Goal: Task Accomplishment & Management: Manage account settings

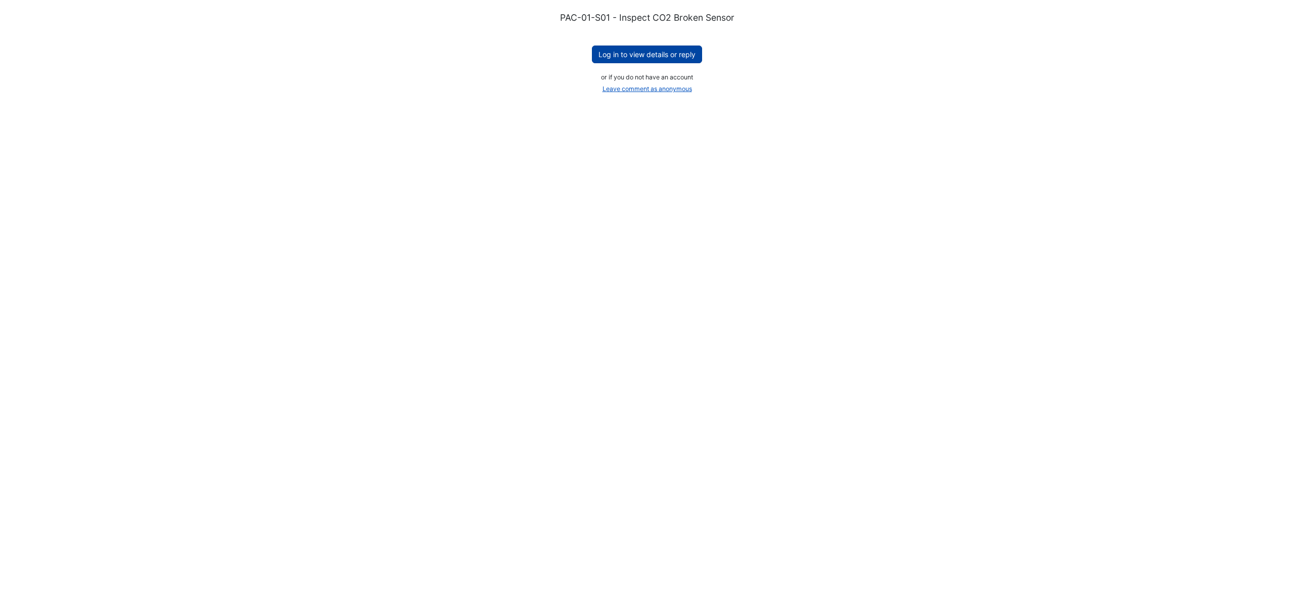
drag, startPoint x: 671, startPoint y: 51, endPoint x: 678, endPoint y: 50, distance: 6.7
click at [672, 53] on button "Log in to view details or reply" at bounding box center [647, 55] width 110 height 18
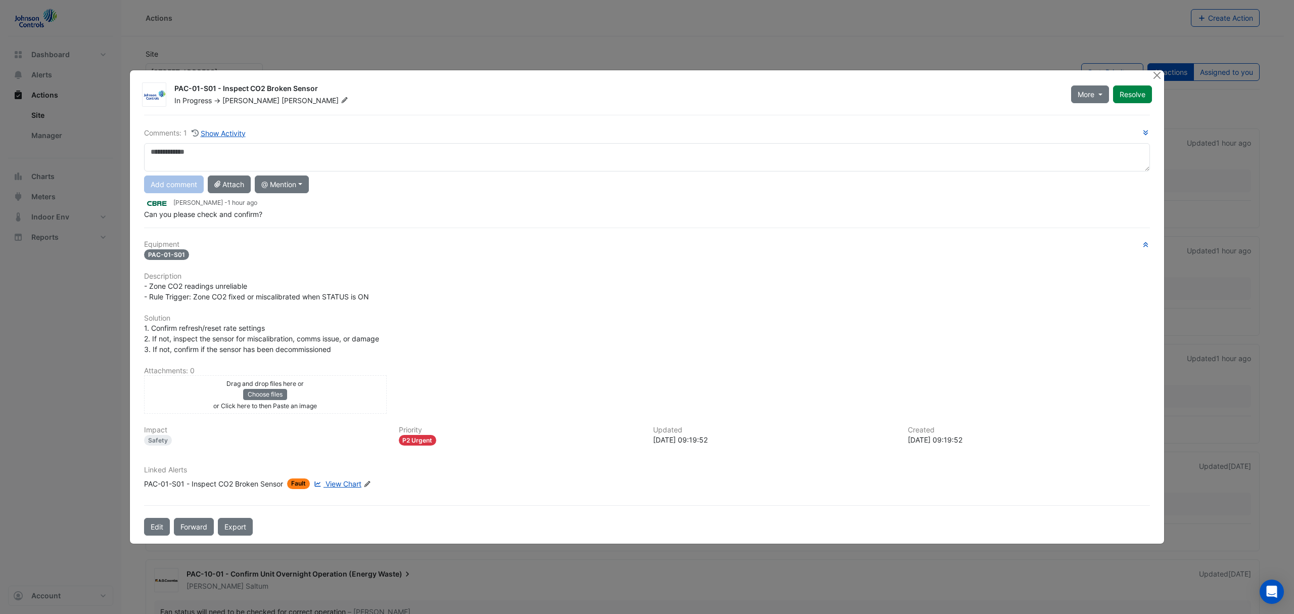
click at [239, 327] on span "1. Confirm refresh/reset rate settings 2. If not, inspect the sensor for miscal…" at bounding box center [261, 339] width 235 height 30
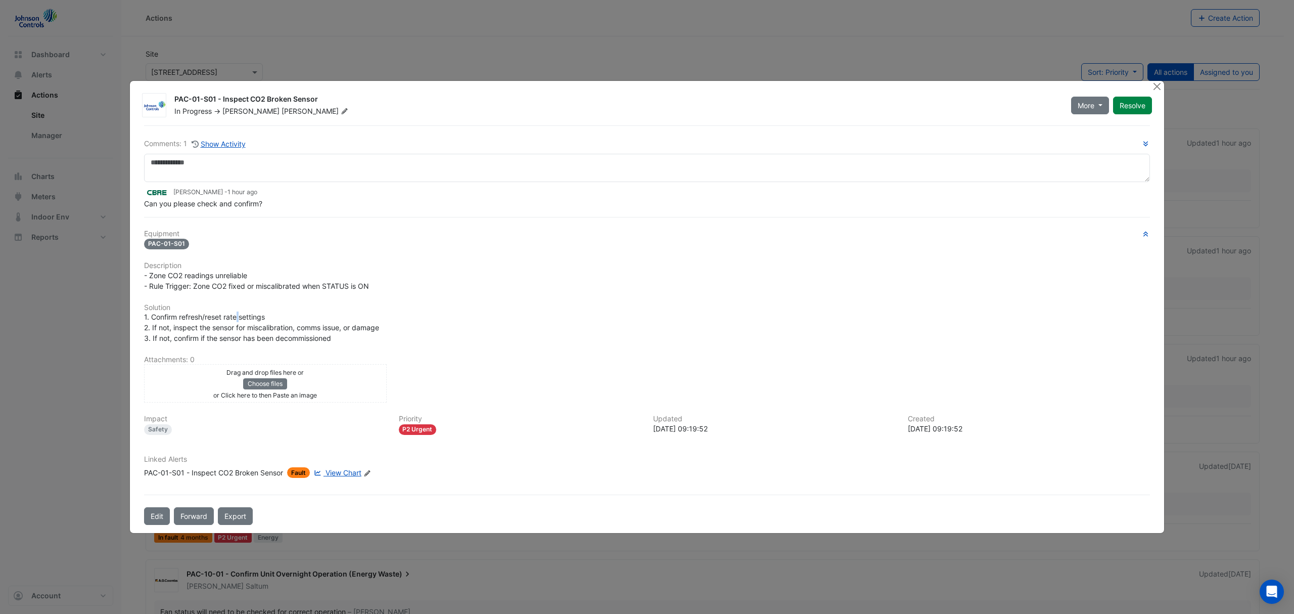
click at [239, 327] on span "1. Confirm refresh/reset rate settings 2. If not, inspect the sensor for miscal…" at bounding box center [261, 327] width 235 height 30
click at [287, 314] on div "1. Confirm refresh/reset rate settings 2. If not, inspect the sensor for miscal…" at bounding box center [647, 327] width 1006 height 32
click at [339, 464] on div "Linked Alerts PAC-01-S01 - Inspect CO2 Broken Sensor Fault View Chart Edit Link…" at bounding box center [647, 466] width 1018 height 23
click at [336, 468] on span "View Chart" at bounding box center [344, 472] width 36 height 9
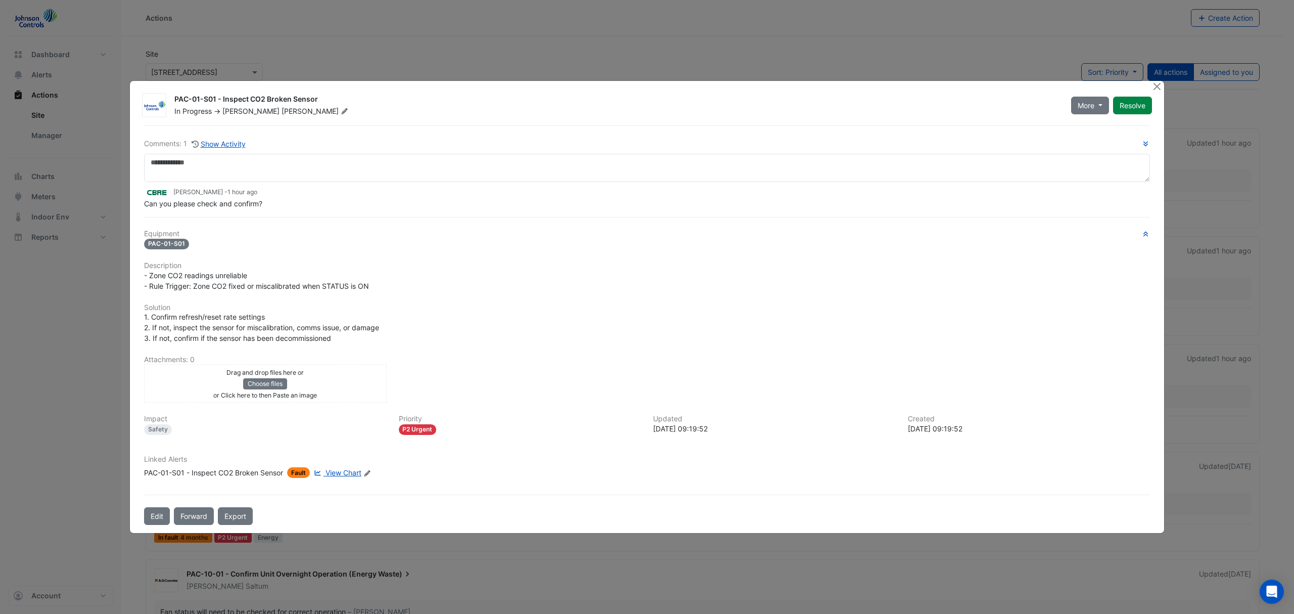
click at [923, 62] on ngb-modal-window "PAC-01-S01 - Inspect CO2 Broken Sensor In Progress -> Ryan Monahan More On Hold…" at bounding box center [647, 307] width 1294 height 614
click at [871, 71] on ngb-modal-window "PAC-01-S01 - Inspect CO2 Broken Sensor In Progress -> Ryan Monahan More On Hold…" at bounding box center [647, 307] width 1294 height 614
click at [1156, 87] on button "Close" at bounding box center [1157, 86] width 11 height 11
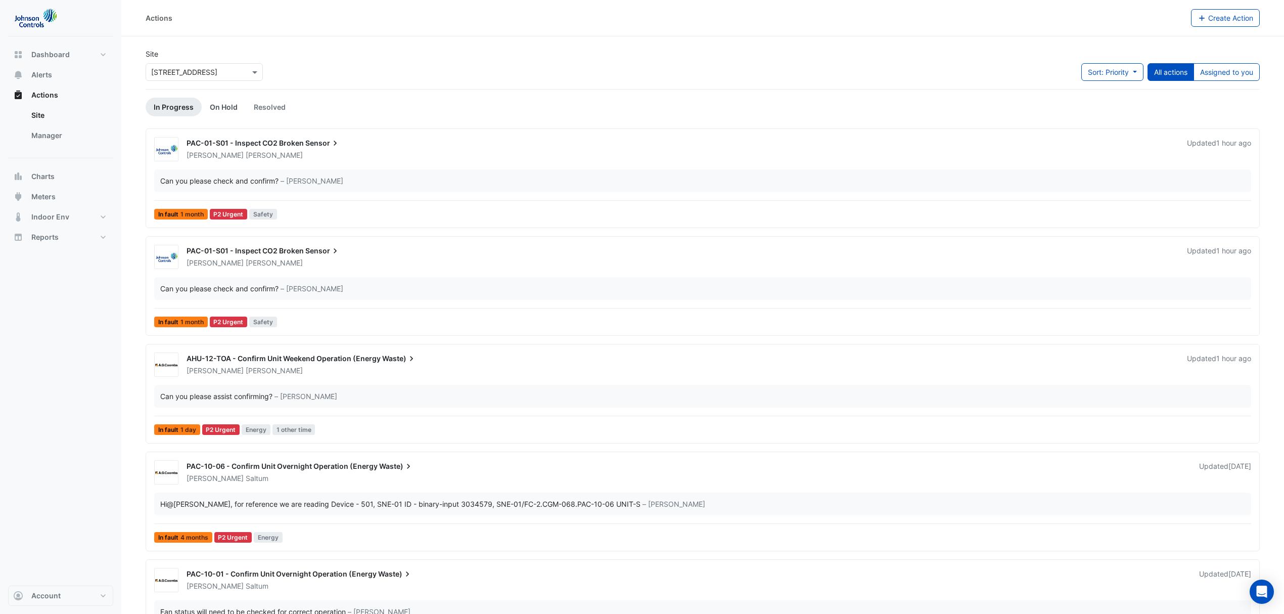
click at [226, 109] on link "On Hold" at bounding box center [224, 107] width 44 height 19
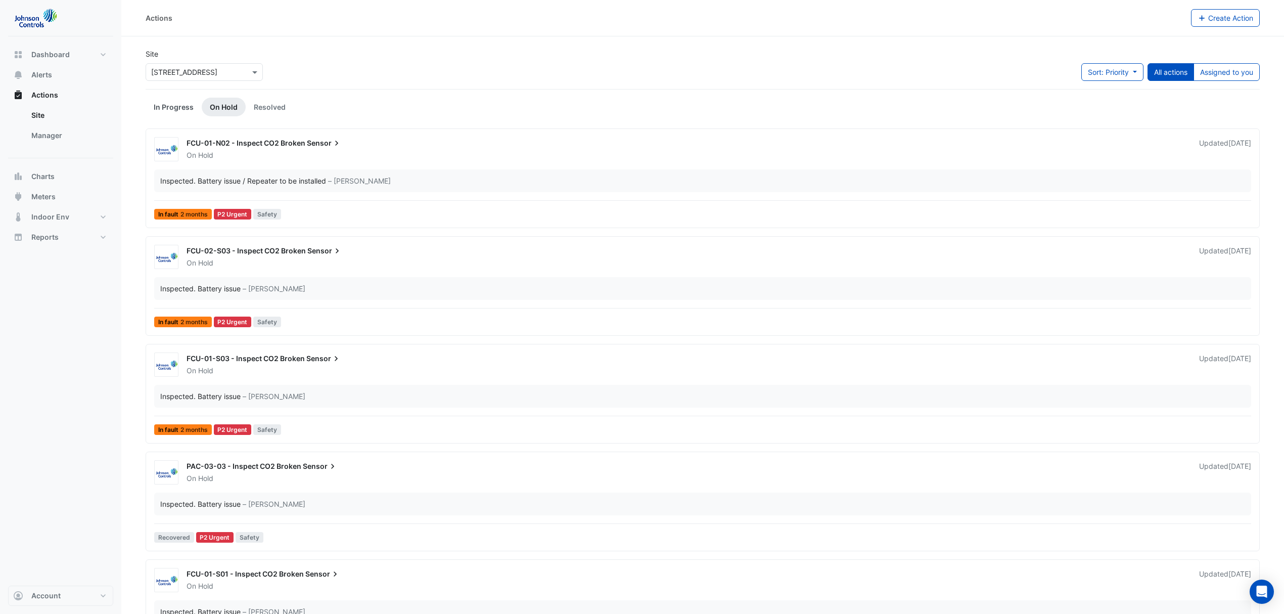
click at [171, 100] on link "In Progress" at bounding box center [174, 107] width 56 height 19
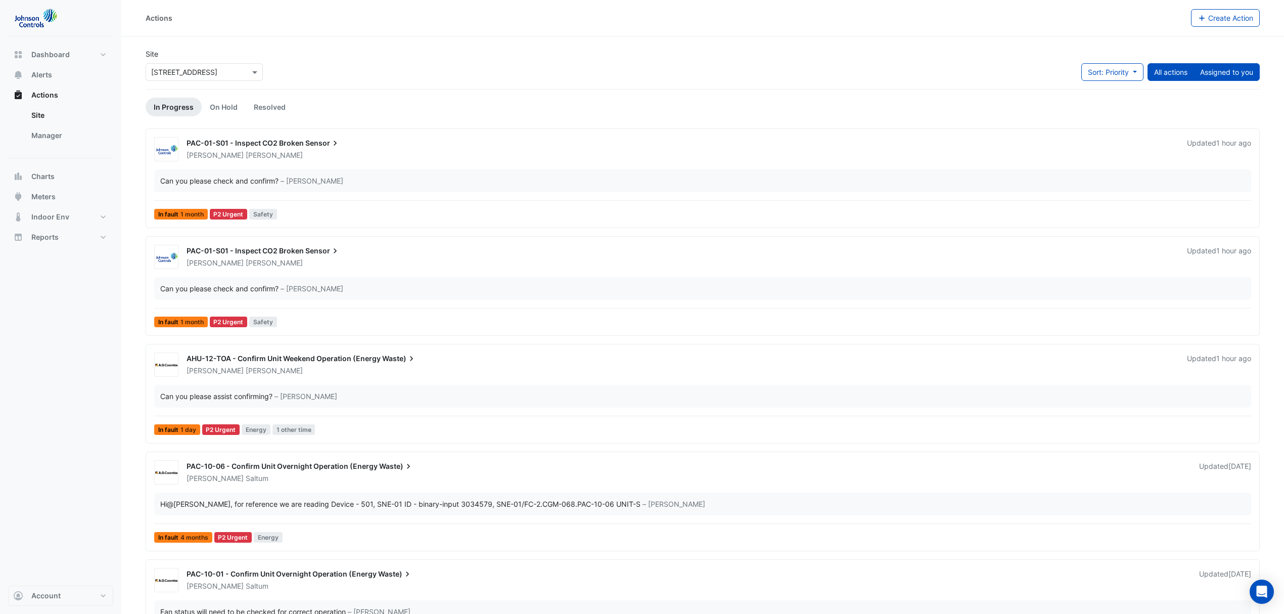
click at [1215, 70] on button "Assigned to you" at bounding box center [1227, 72] width 66 height 18
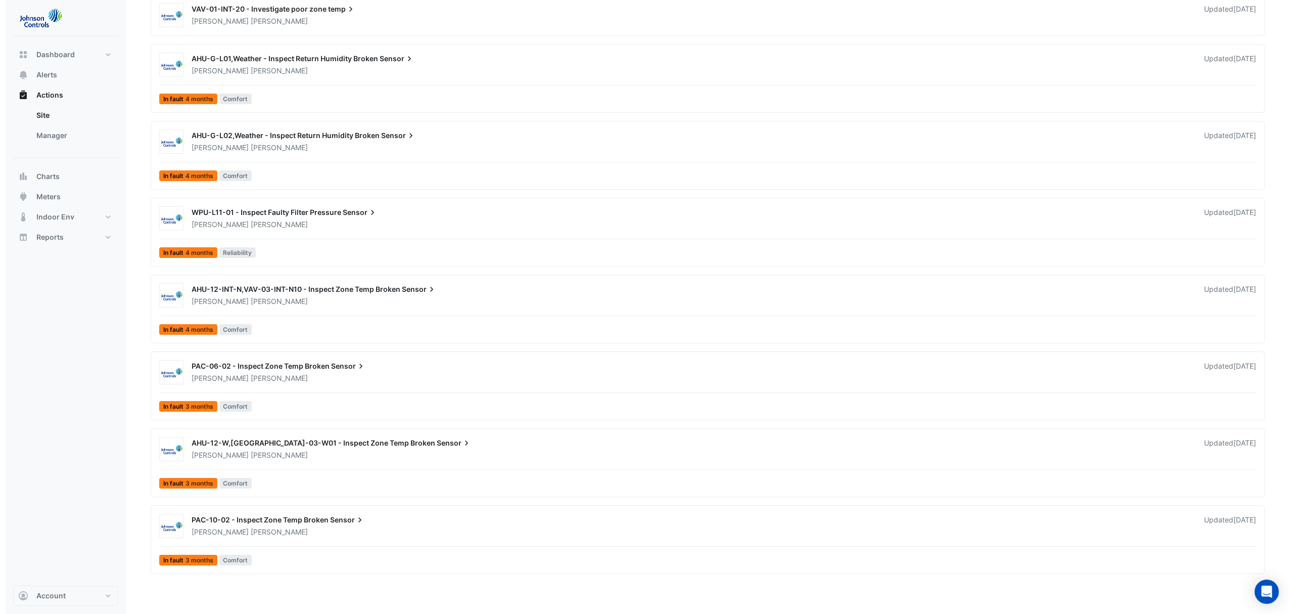
scroll to position [508, 0]
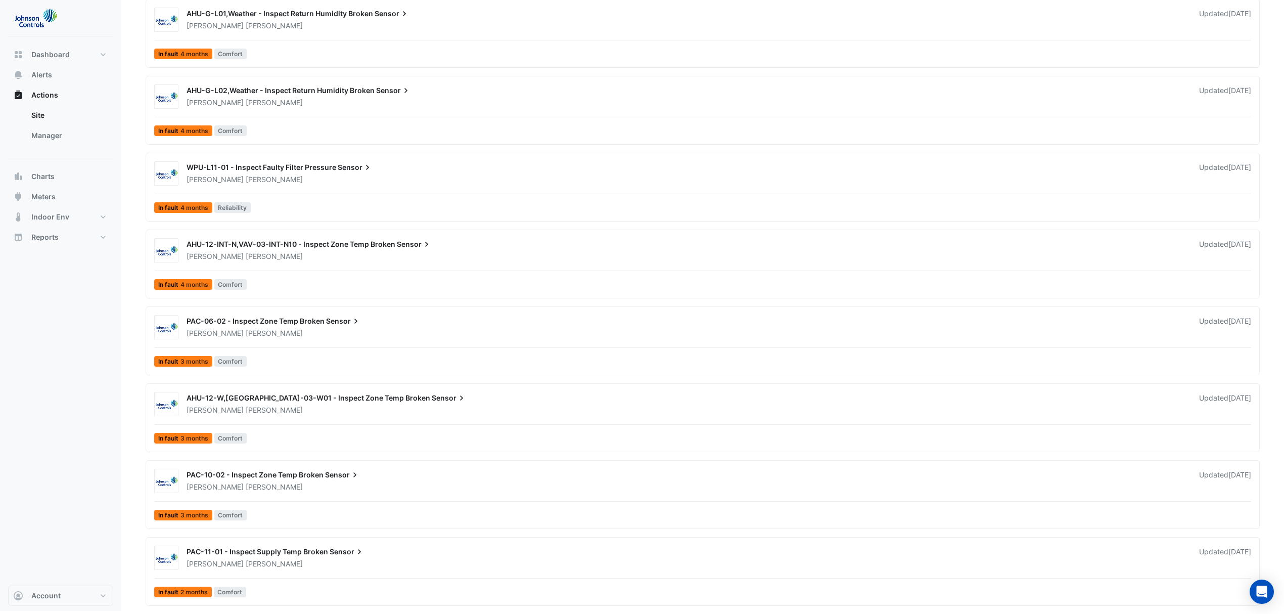
click at [271, 164] on span "WPU-L11-01 - Inspect Faulty Filter Pressure" at bounding box center [262, 167] width 150 height 9
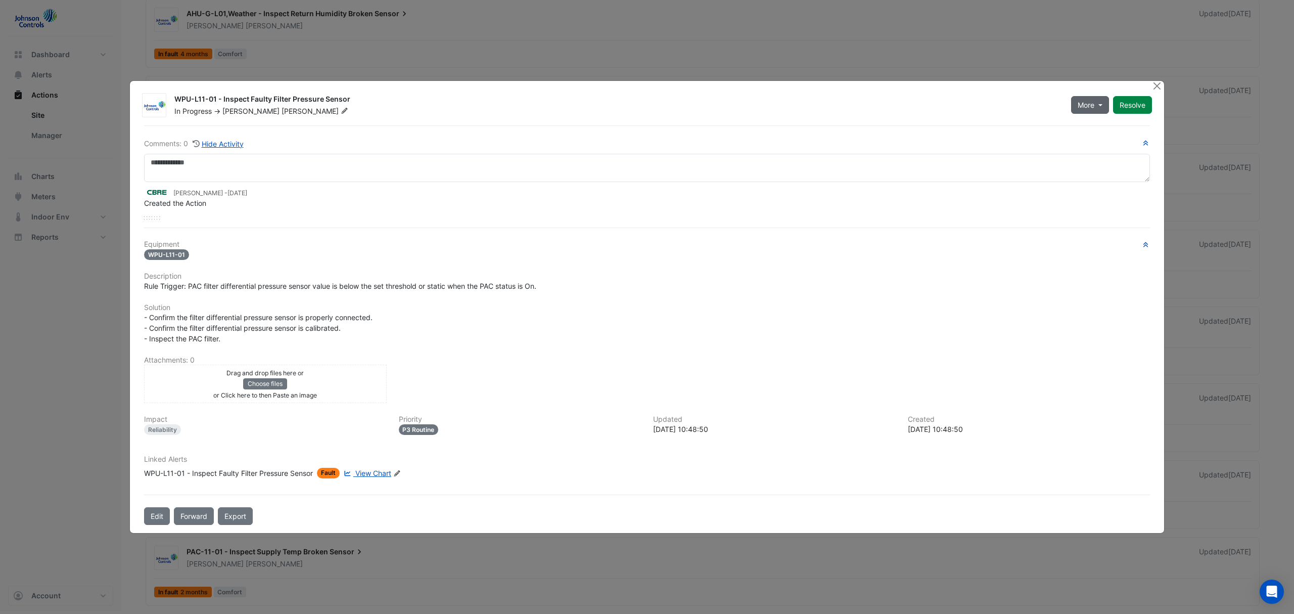
click at [1088, 106] on span "More" at bounding box center [1086, 105] width 17 height 11
click at [1154, 87] on button "Close" at bounding box center [1157, 86] width 11 height 11
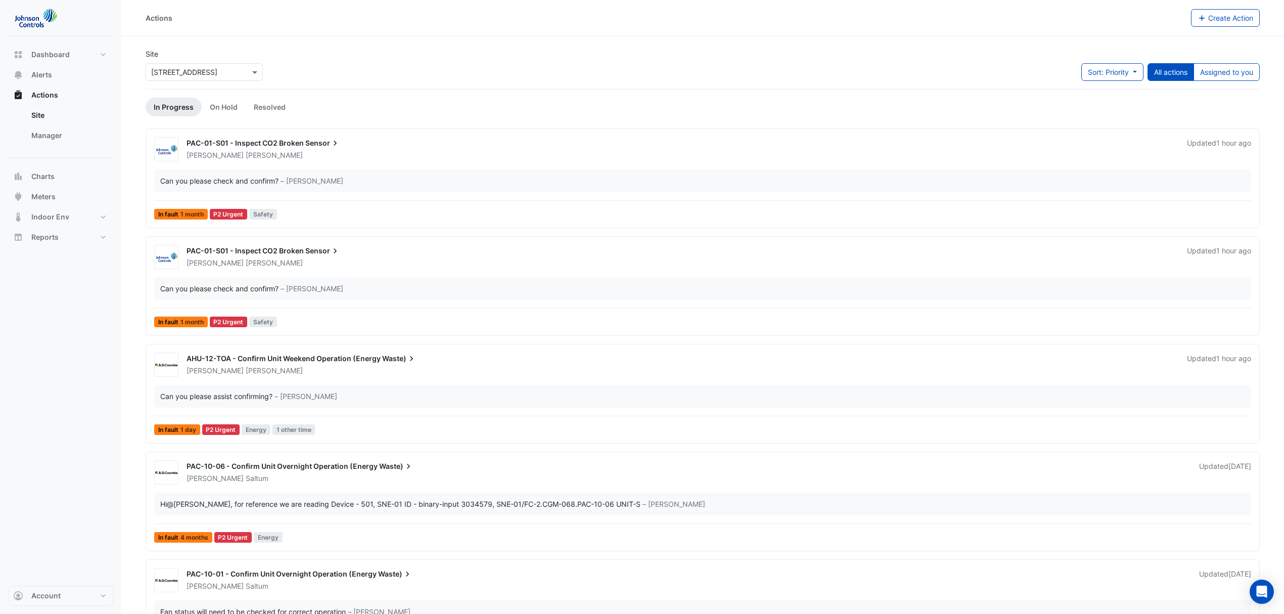
scroll to position [67, 0]
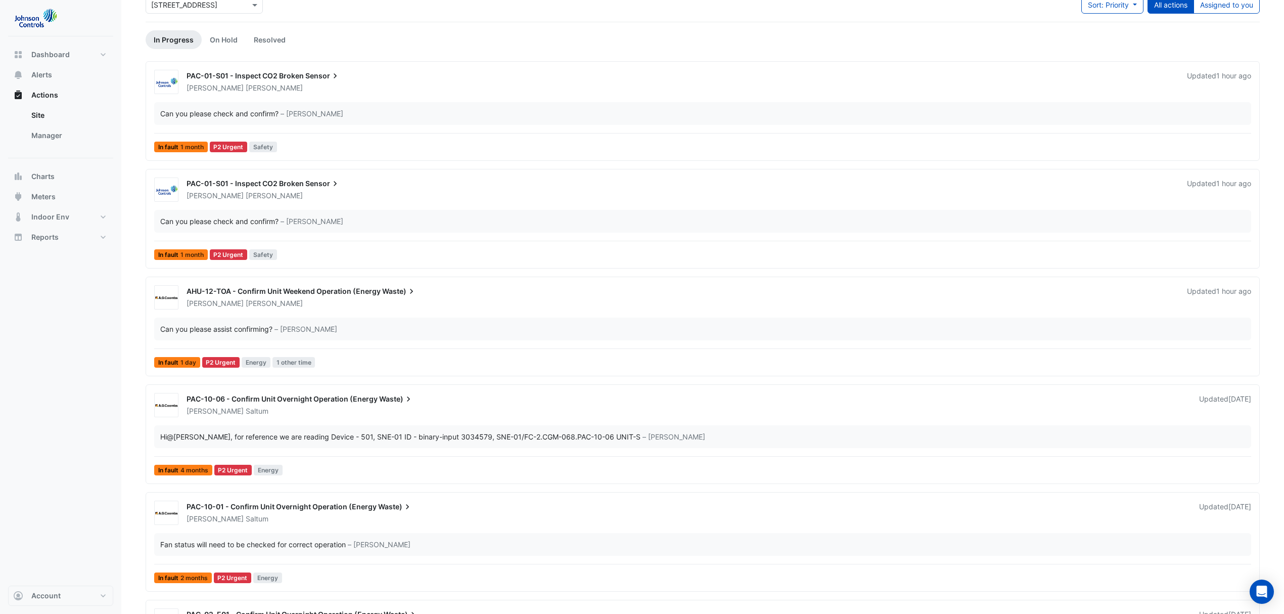
click at [377, 288] on span "AHU-12-TOA - Confirm Unit Weekend Operation (Energy" at bounding box center [284, 291] width 194 height 9
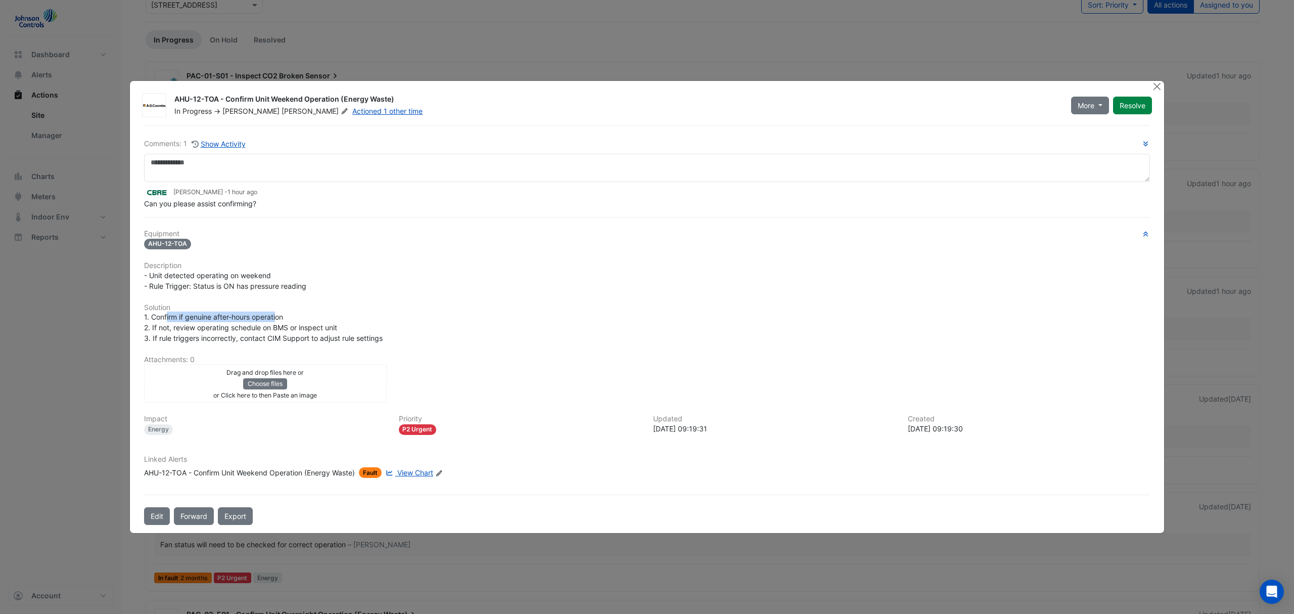
click at [278, 319] on div "1. Confirm if genuine after-hours operation 2. If not, review operating schedul…" at bounding box center [647, 327] width 1006 height 32
click at [208, 330] on span "1. Confirm if genuine after-hours operation 2. If not, review operating schedul…" at bounding box center [263, 327] width 239 height 30
drag, startPoint x: 170, startPoint y: 324, endPoint x: 296, endPoint y: 330, distance: 126.1
click at [296, 330] on span "1. Confirm if genuine after-hours operation 2. If not, review operating schedul…" at bounding box center [263, 327] width 239 height 30
click at [1160, 85] on button "Close" at bounding box center [1157, 86] width 11 height 11
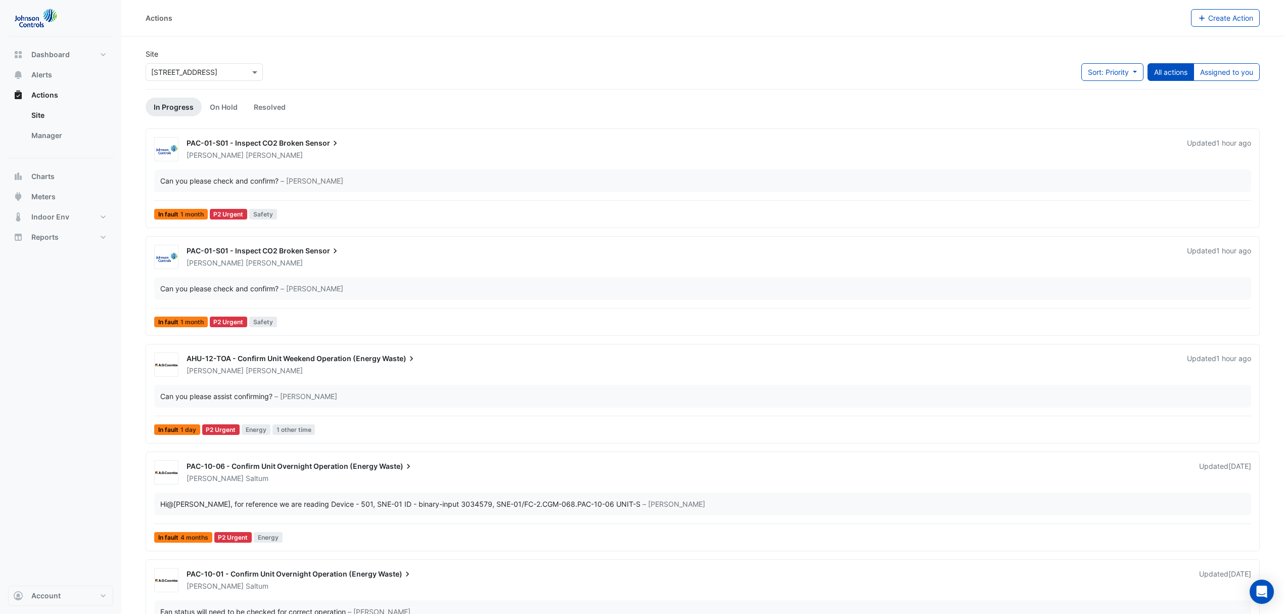
click at [1248, 81] on div "Sort: Priority Priority Updated All actions Assigned to you" at bounding box center [1170, 76] width 178 height 26
click at [1238, 73] on button "Assigned to you" at bounding box center [1227, 72] width 66 height 18
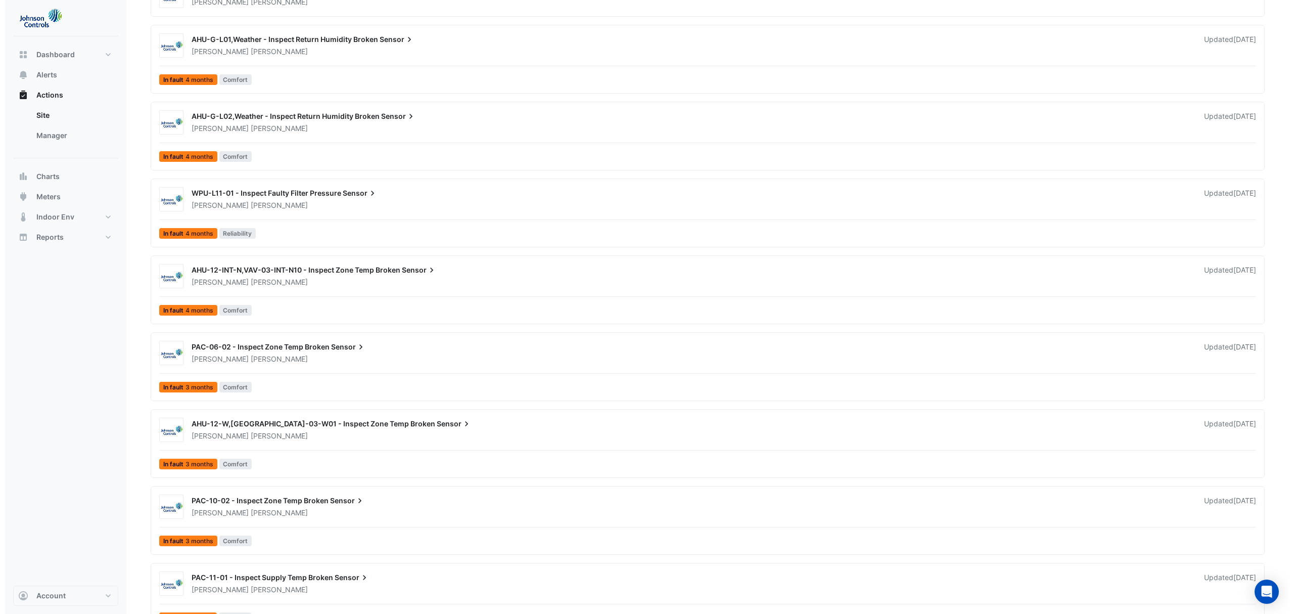
scroll to position [508, 0]
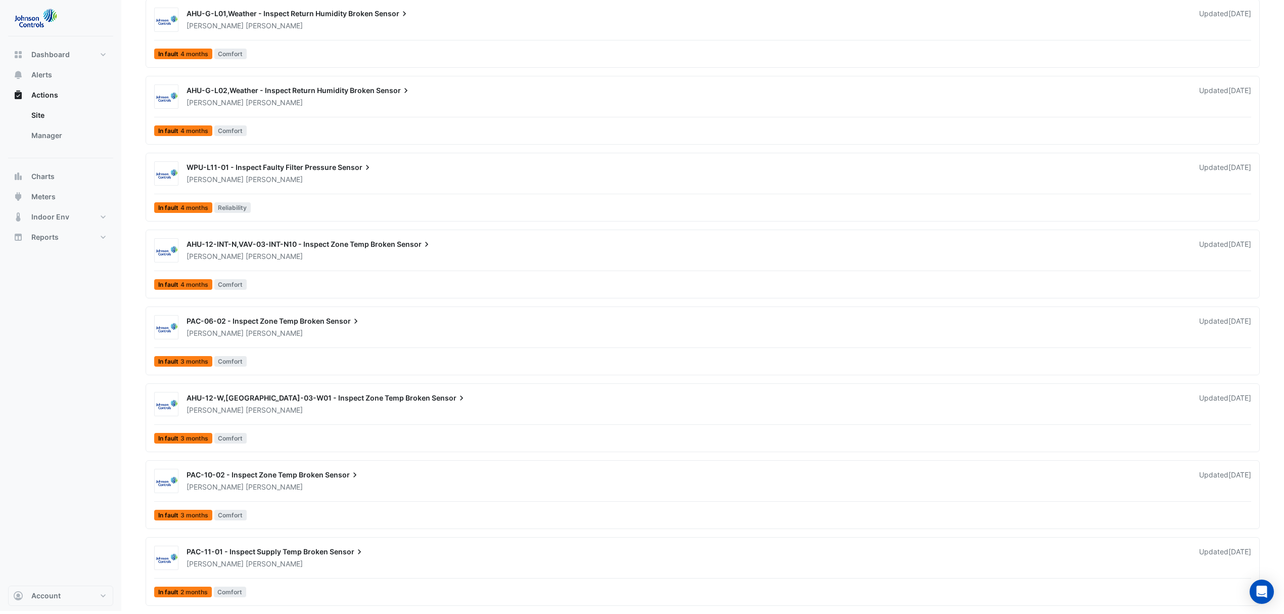
click at [244, 546] on div "PAC-11-01 - Inspect Supply Temp Broken Sensor Ryan Monahan Updated 1 month ago" at bounding box center [718, 555] width 1077 height 26
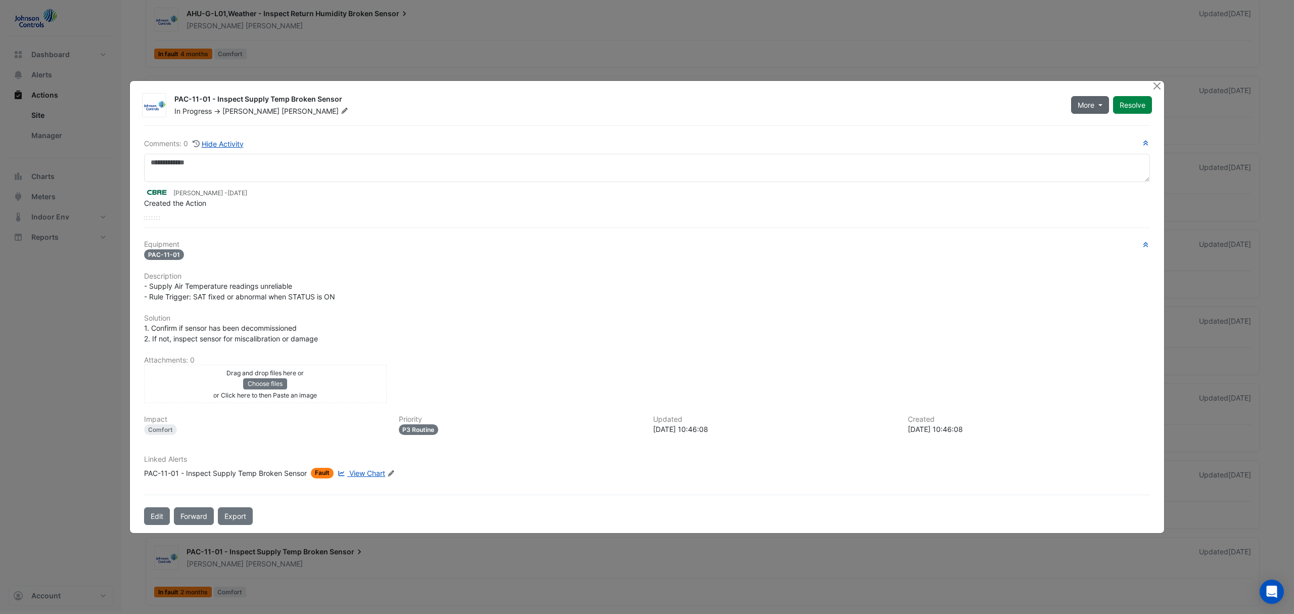
click at [1084, 111] on button "More" at bounding box center [1090, 105] width 38 height 18
click at [1098, 130] on button "On Hold" at bounding box center [1110, 131] width 80 height 15
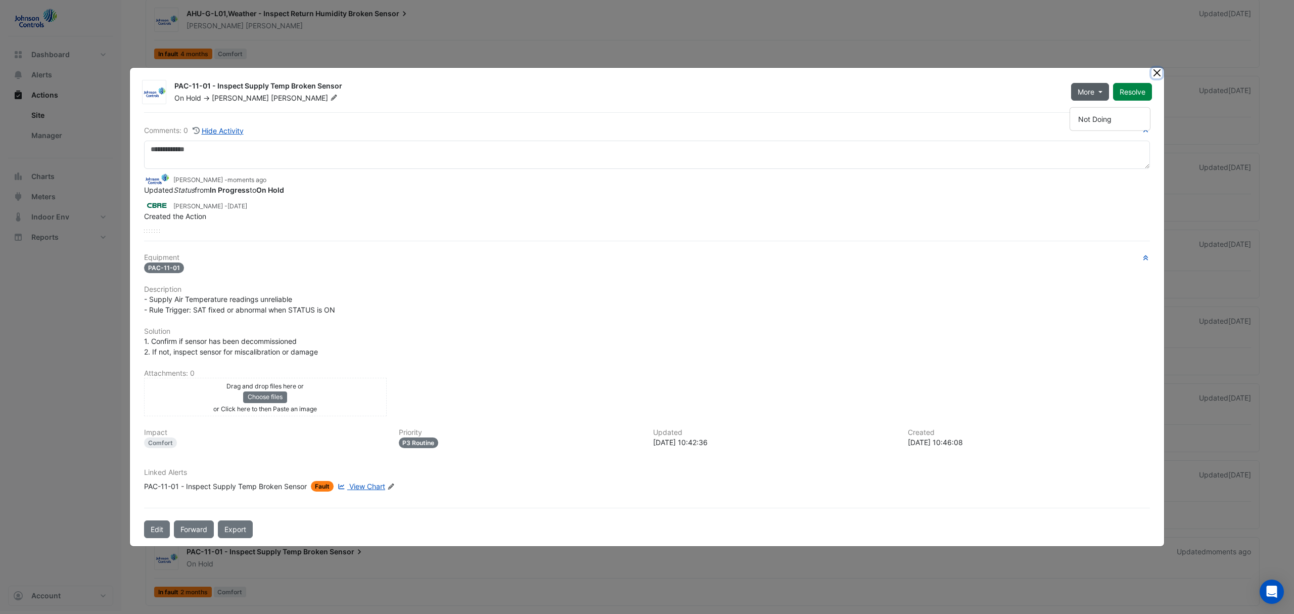
click at [1161, 73] on button "Close" at bounding box center [1157, 73] width 11 height 11
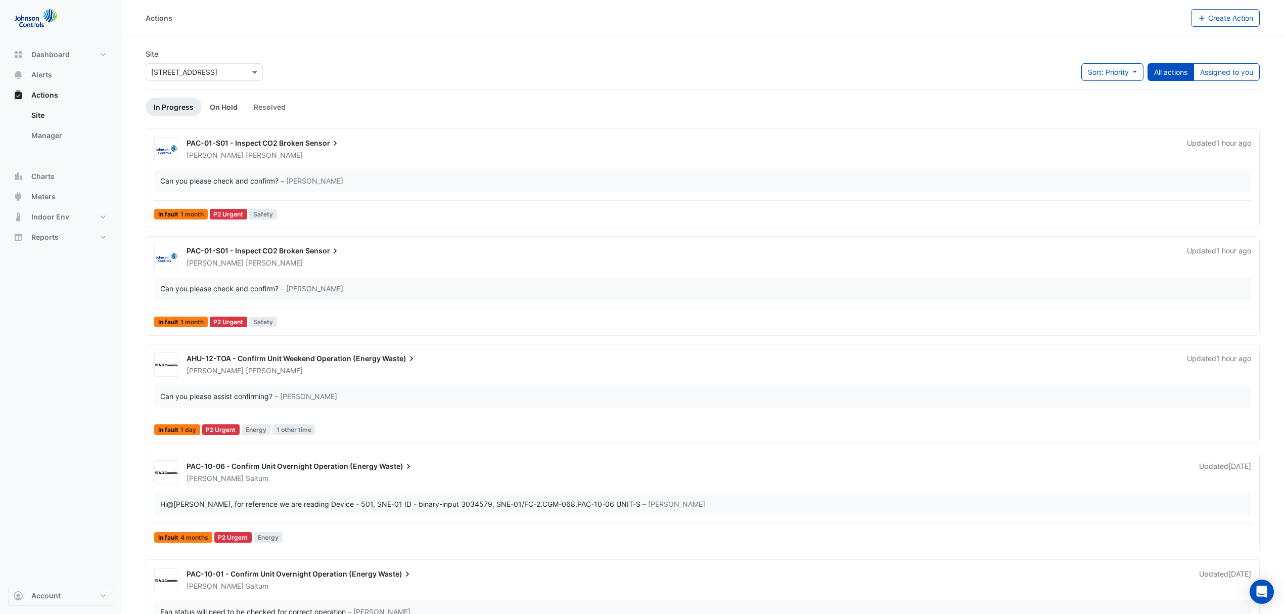
drag, startPoint x: 239, startPoint y: 109, endPoint x: 232, endPoint y: 107, distance: 7.4
click at [238, 109] on link "On Hold" at bounding box center [224, 107] width 44 height 19
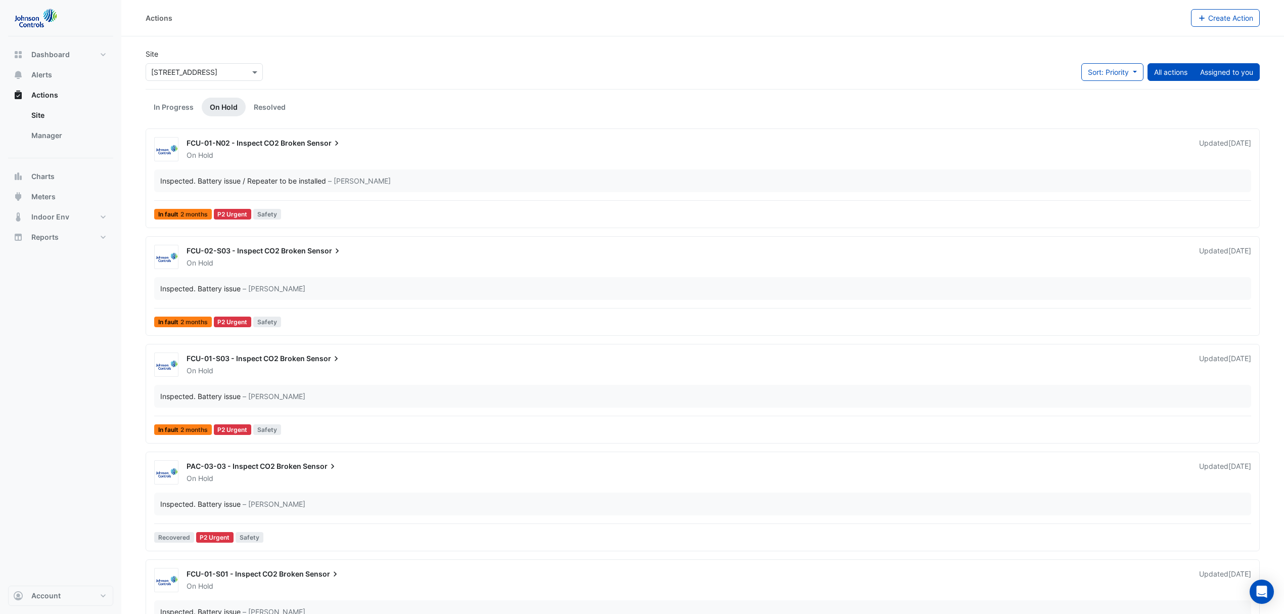
click at [1208, 71] on button "Assigned to you" at bounding box center [1227, 72] width 66 height 18
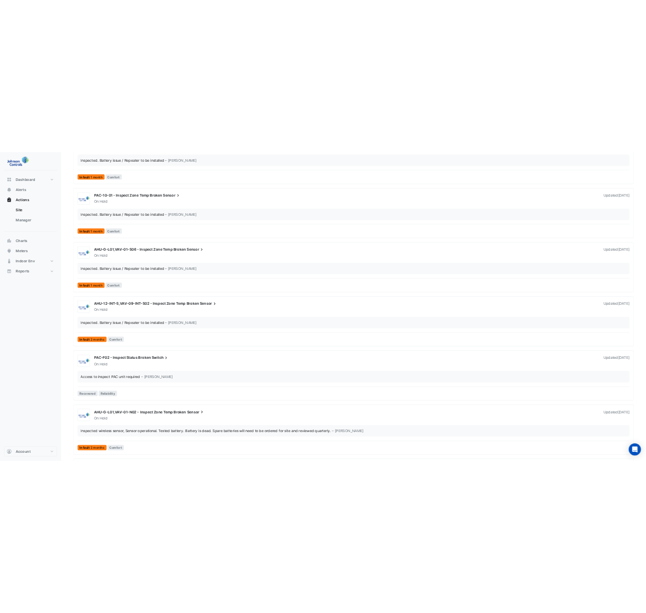
scroll to position [6377, 0]
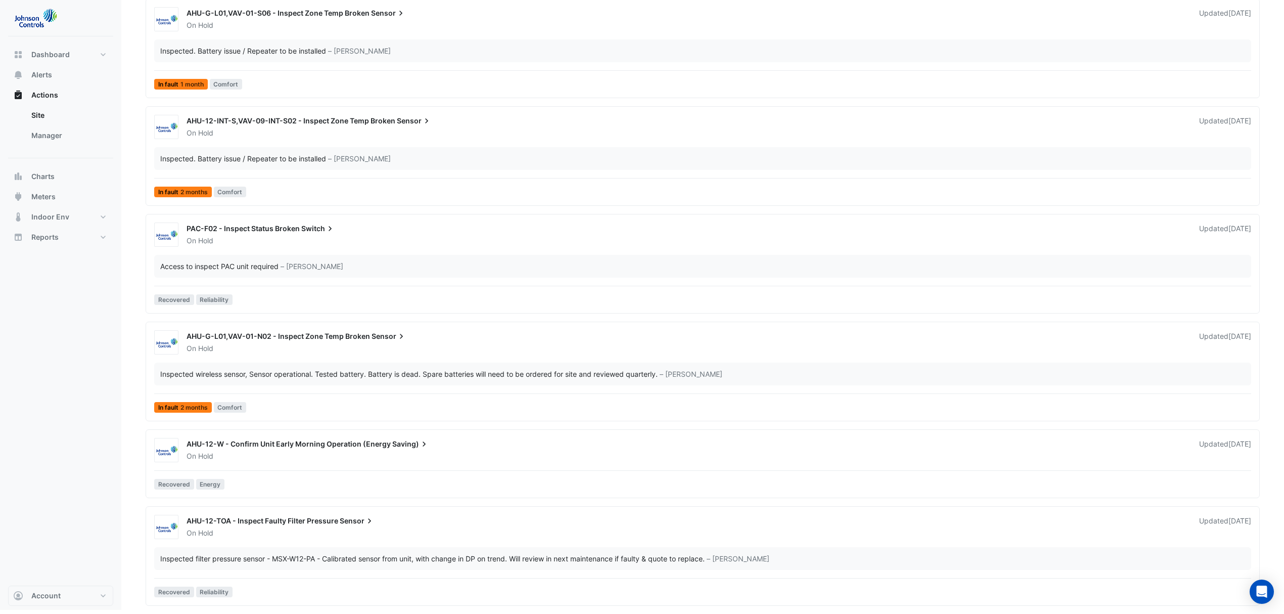
click at [349, 518] on span "Sensor" at bounding box center [357, 521] width 35 height 10
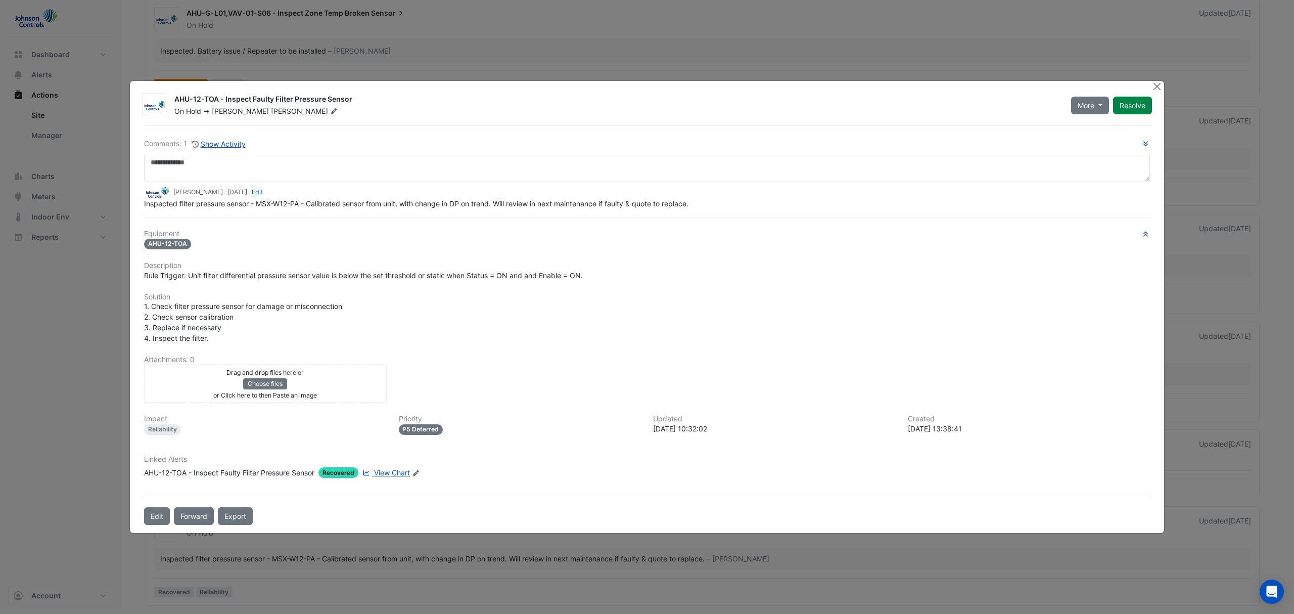
drag, startPoint x: 896, startPoint y: 428, endPoint x: 962, endPoint y: 428, distance: 65.2
click at [962, 428] on div "Impact Reliability Priority P5 Deferred Updated 2025-07-14 10:32:02 Created 202…" at bounding box center [647, 429] width 1018 height 28
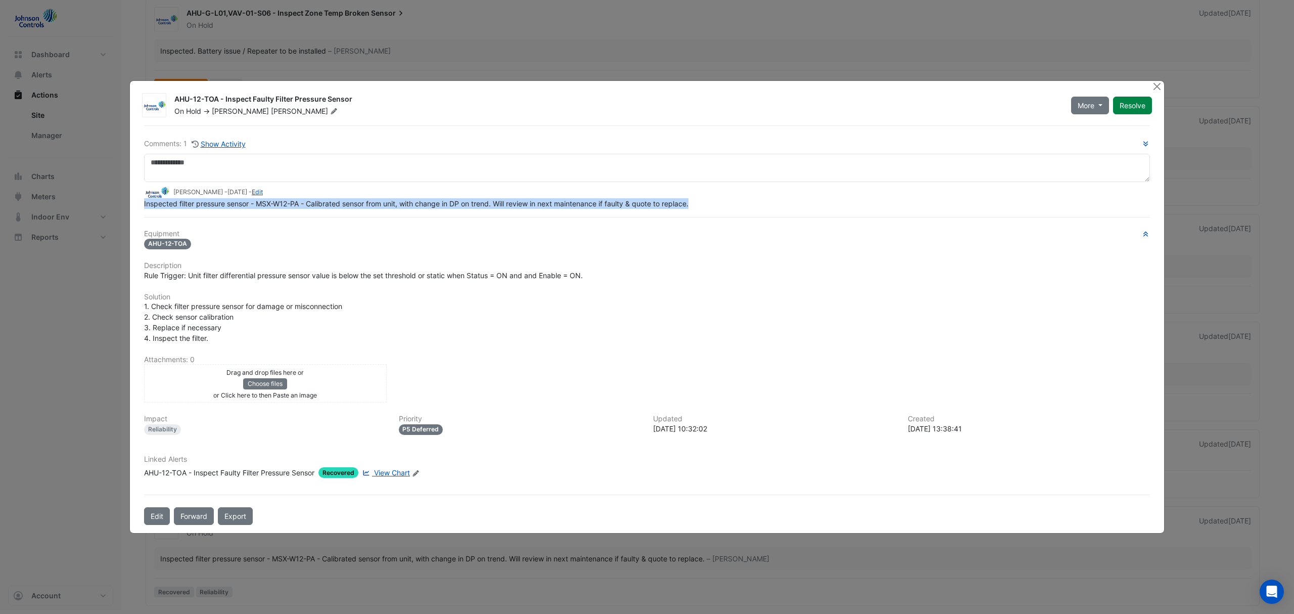
drag, startPoint x: 141, startPoint y: 205, endPoint x: 697, endPoint y: 200, distance: 556.1
click at [697, 200] on div "Comments: 1 Show Activity Ryan Monahan - 1 month and 4 days ago - Edit Inspecte…" at bounding box center [647, 324] width 1018 height 399
copy span "Inspected filter pressure sensor - MSX-W12-PA - Calibrated sensor from unit, wi…"
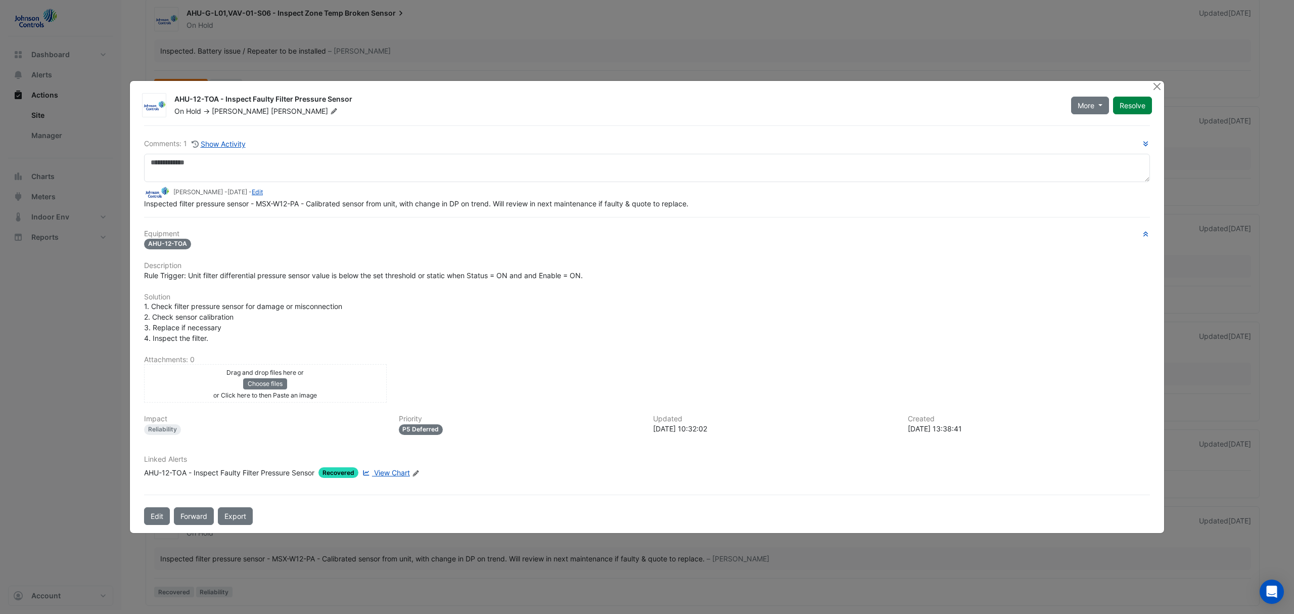
click at [261, 391] on small "or Click here to then Paste an image" at bounding box center [265, 395] width 104 height 8
click at [274, 380] on button "Choose files" at bounding box center [265, 383] width 44 height 11
click at [1101, 103] on button "More" at bounding box center [1090, 106] width 38 height 18
click at [1078, 102] on span "More" at bounding box center [1086, 105] width 17 height 11
click at [1135, 104] on button "Resolve" at bounding box center [1132, 106] width 39 height 18
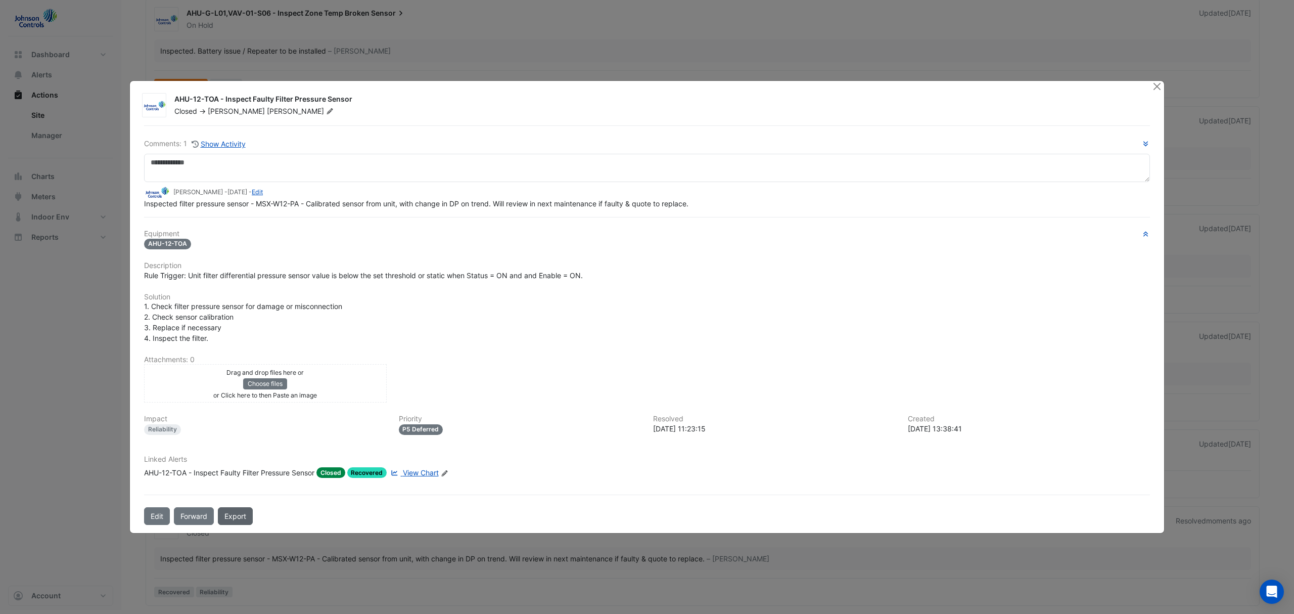
click at [232, 517] on link "Export" at bounding box center [235, 516] width 35 height 18
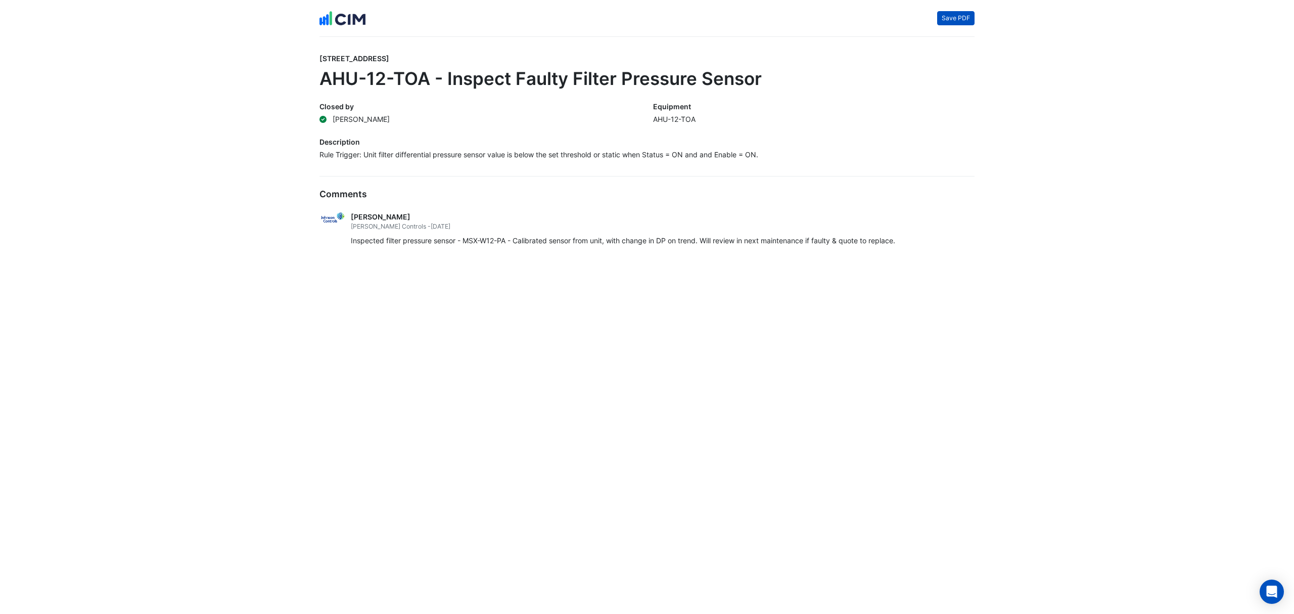
click at [951, 21] on button "Save PDF" at bounding box center [955, 18] width 37 height 14
